Goal: Answer question/provide support: Share knowledge or assist other users

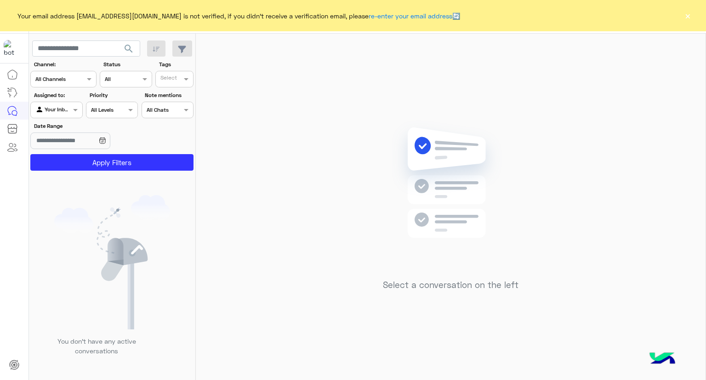
click at [489, 17] on button "×" at bounding box center [687, 15] width 9 height 9
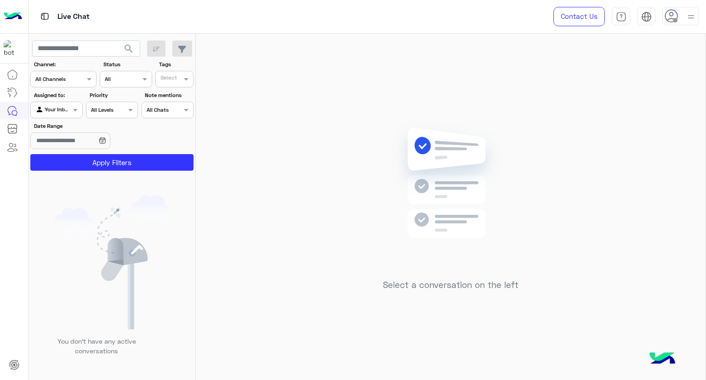
click at [489, 17] on img at bounding box center [691, 16] width 11 height 11
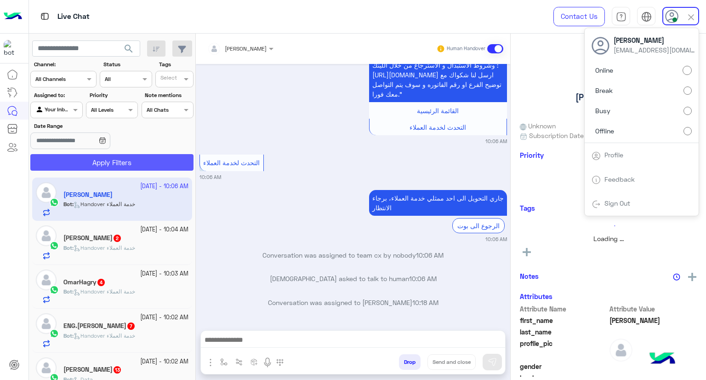
scroll to position [811, 0]
click at [162, 159] on div "search Channel: Channel All Channels Status Channel All Tags Select Assigned to…" at bounding box center [112, 209] width 167 height 350
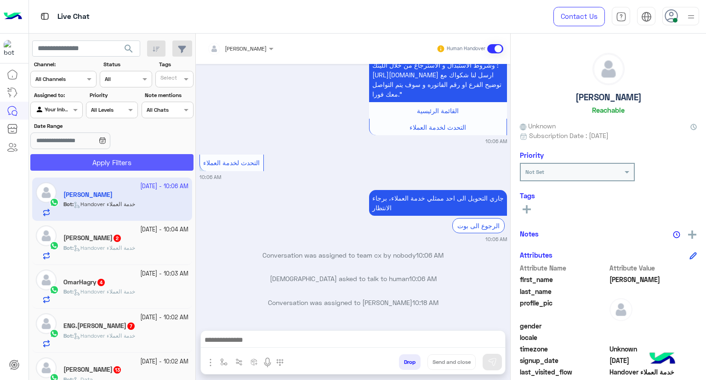
click at [162, 159] on button "Apply Filters" at bounding box center [111, 162] width 163 height 17
